Goal: Information Seeking & Learning: Learn about a topic

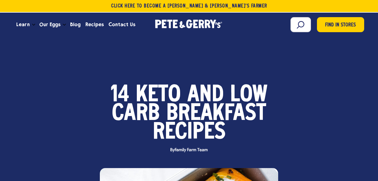
scroll to position [180, 0]
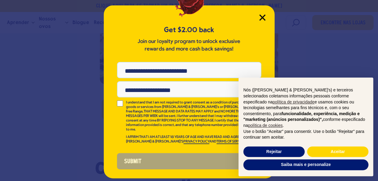
click at [263, 14] on icon "Close Modal" at bounding box center [262, 17] width 6 height 6
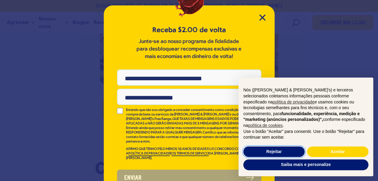
click at [278, 154] on button "Rejeitar" at bounding box center [273, 151] width 61 height 11
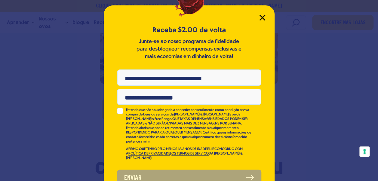
click at [260, 18] on icon "Fechar modal" at bounding box center [262, 17] width 5 height 5
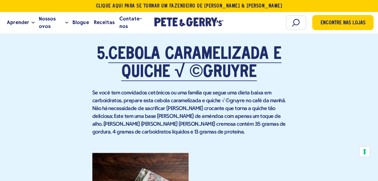
scroll to position [1724, 0]
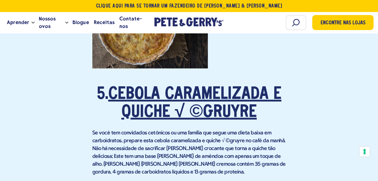
drag, startPoint x: 234, startPoint y: 75, endPoint x: 230, endPoint y: 75, distance: 4.5
click at [234, 86] on link "Cebola caramelizada e quiche √ ©Gruyre" at bounding box center [194, 103] width 173 height 35
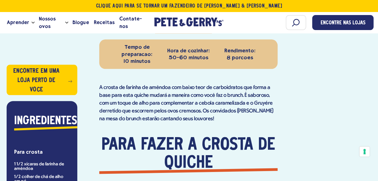
scroll to position [281, 0]
